Goal: Information Seeking & Learning: Learn about a topic

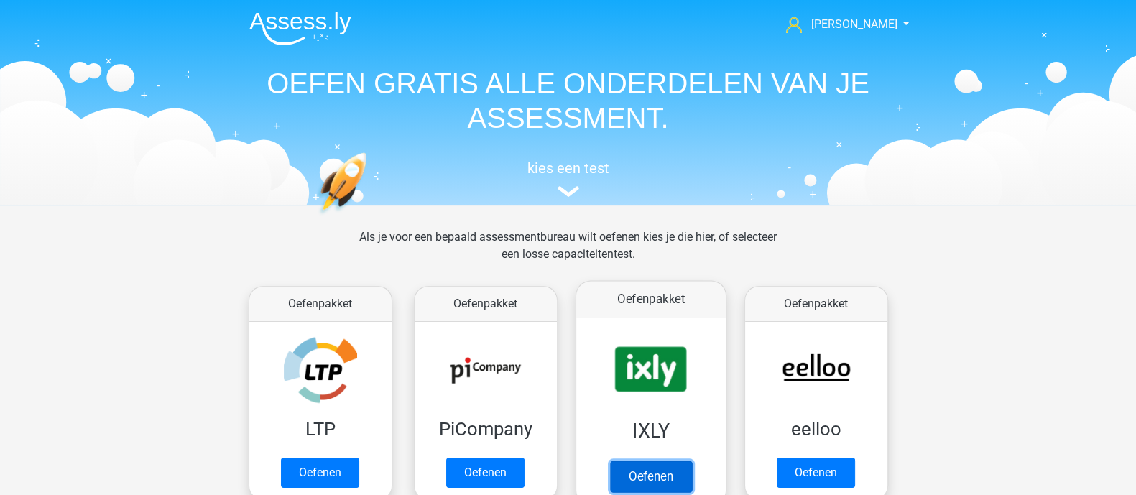
click at [622, 461] on link "Oefenen" at bounding box center [650, 477] width 82 height 32
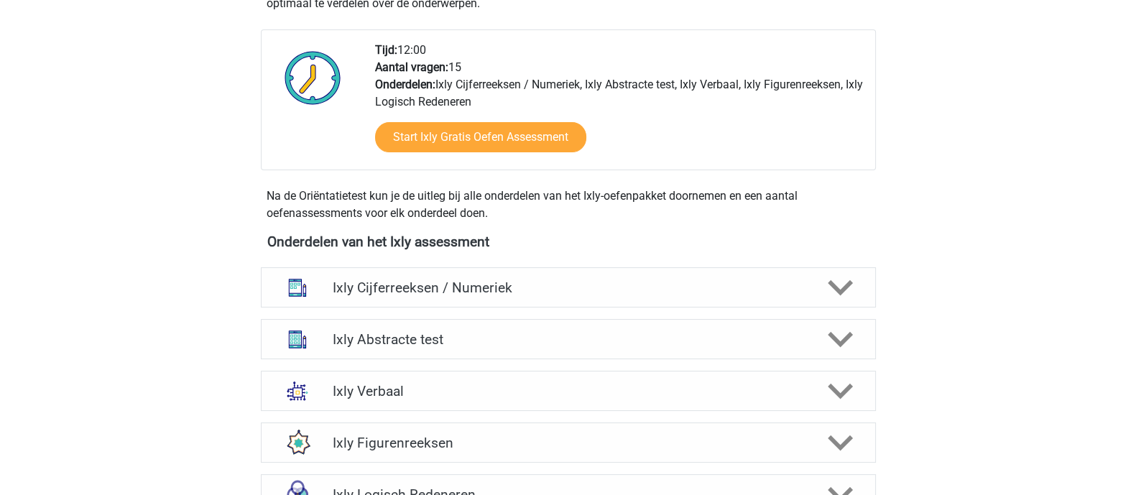
scroll to position [449, 0]
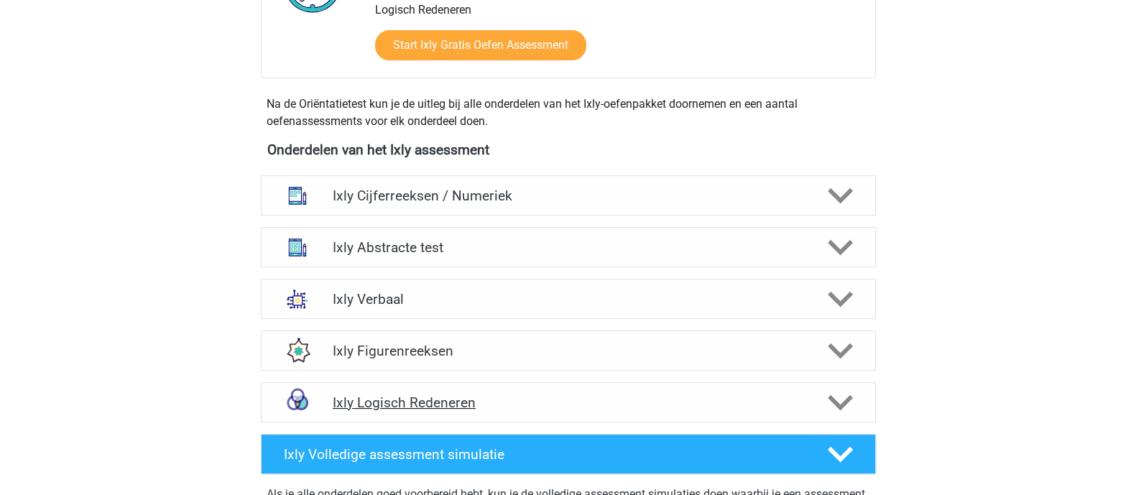
click at [469, 411] on div "Ixly Logisch Redeneren" at bounding box center [568, 402] width 615 height 40
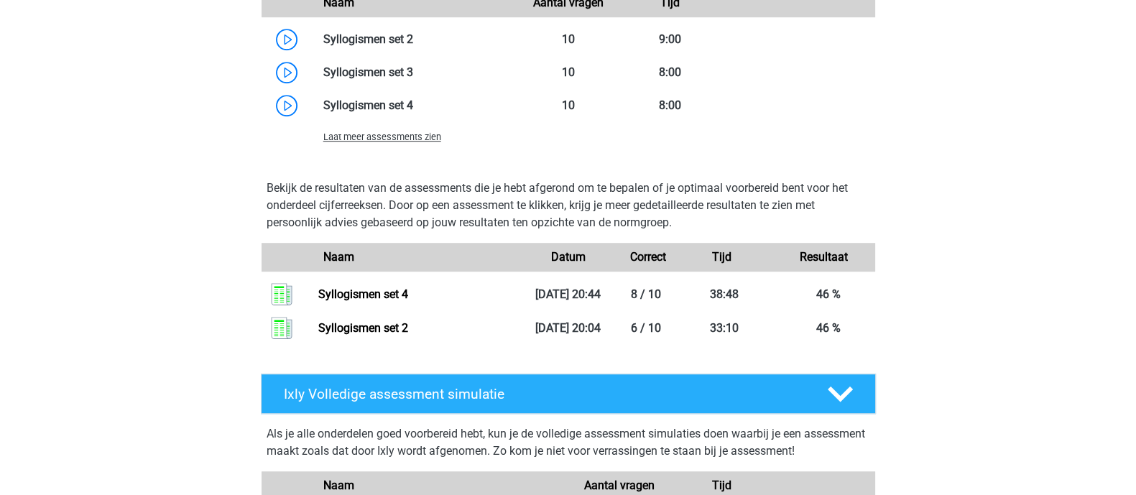
scroll to position [1347, 0]
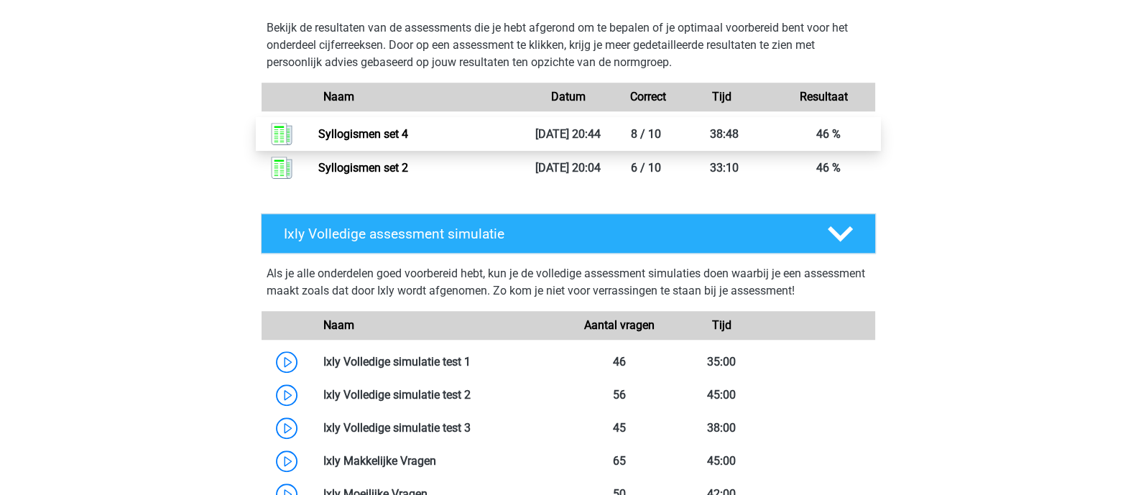
click at [385, 141] on link "Syllogismen set 4" at bounding box center [363, 134] width 90 height 14
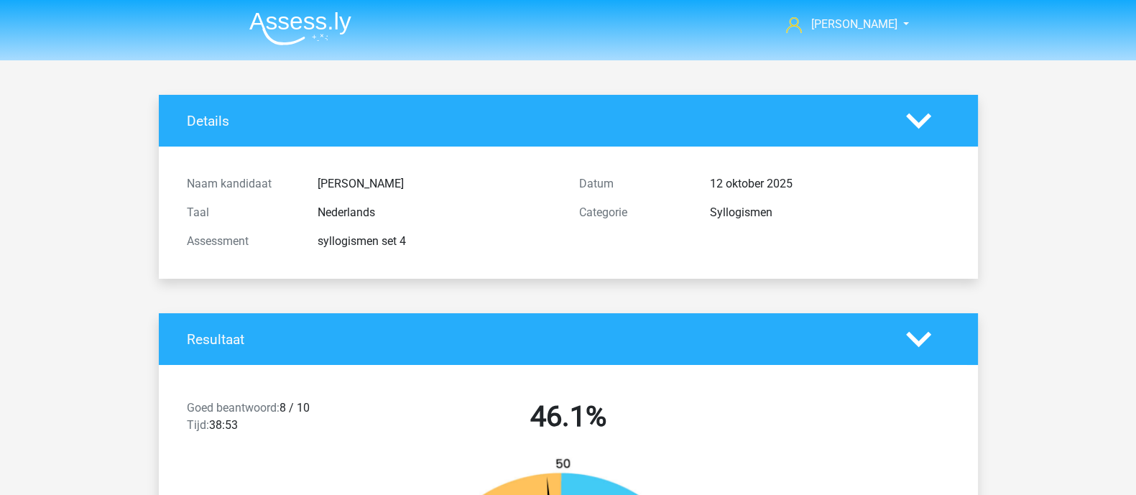
scroll to position [359, 0]
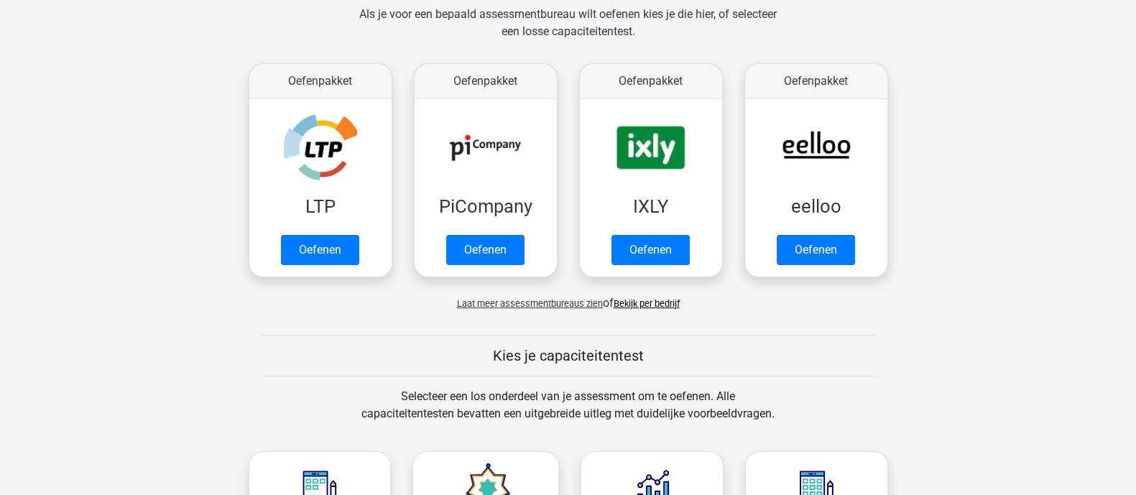
scroll to position [224, 0]
